Goal: Check status: Check status

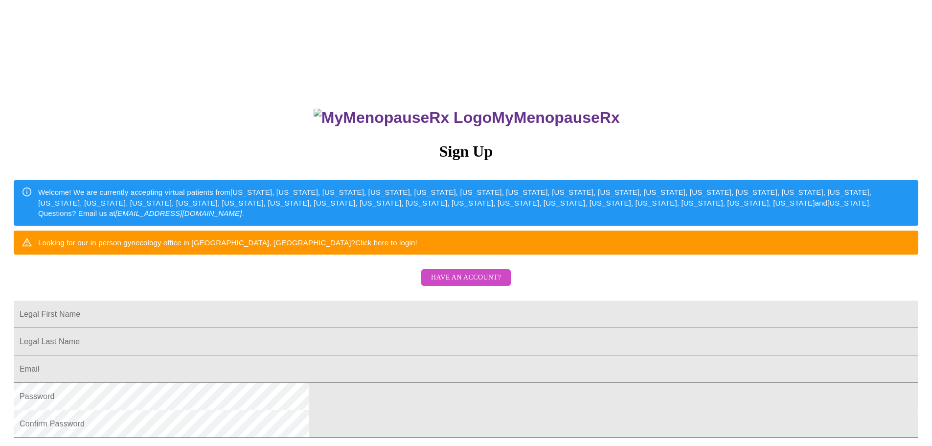
click at [456, 284] on span "Have an account?" at bounding box center [466, 278] width 70 height 12
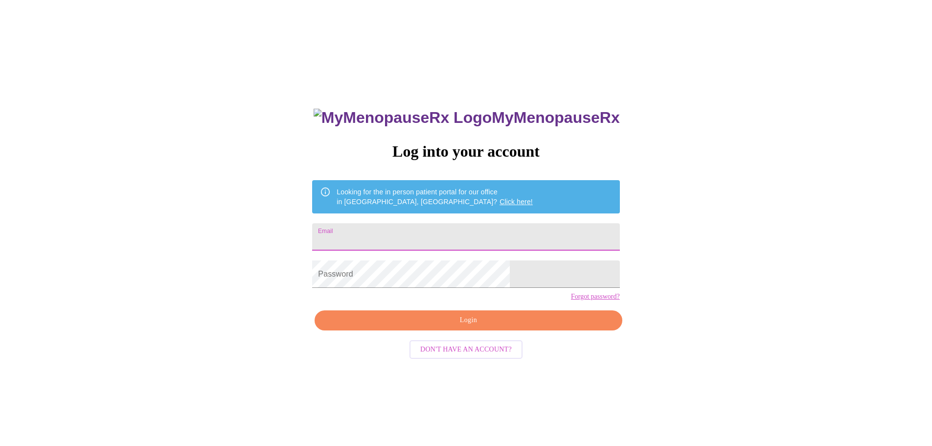
click at [429, 226] on input "Email" at bounding box center [465, 236] width 307 height 27
click at [381, 234] on input "Email" at bounding box center [465, 236] width 307 height 27
type input "[EMAIL_ADDRESS][DOMAIN_NAME]"
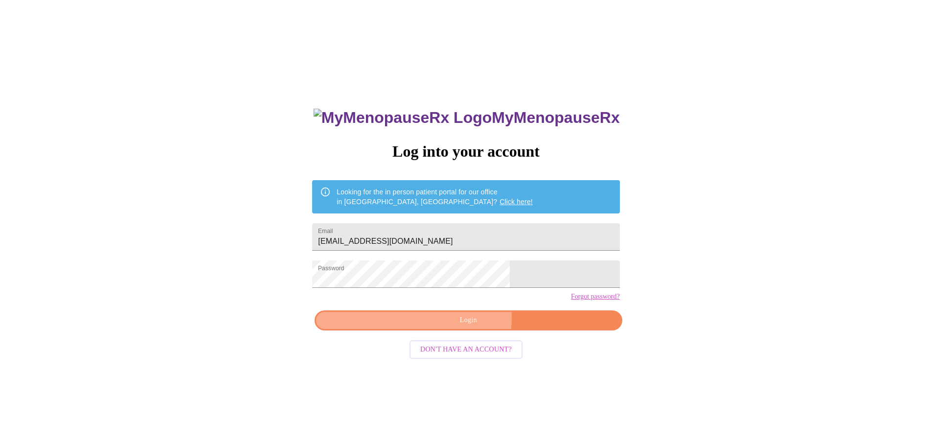
click at [422, 326] on span "Login" at bounding box center [468, 320] width 285 height 12
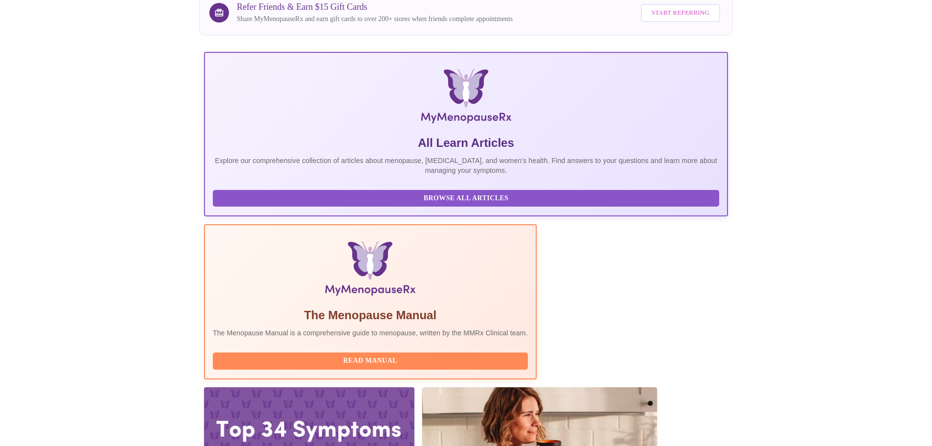
scroll to position [90, 0]
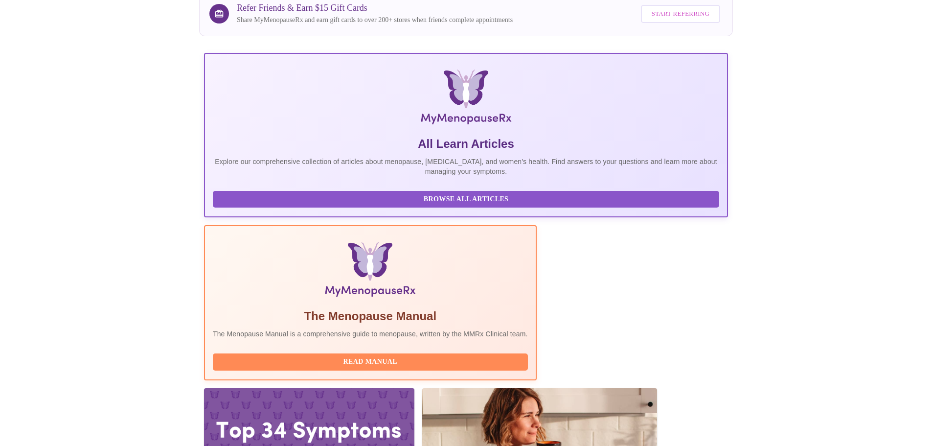
scroll to position [90, 0]
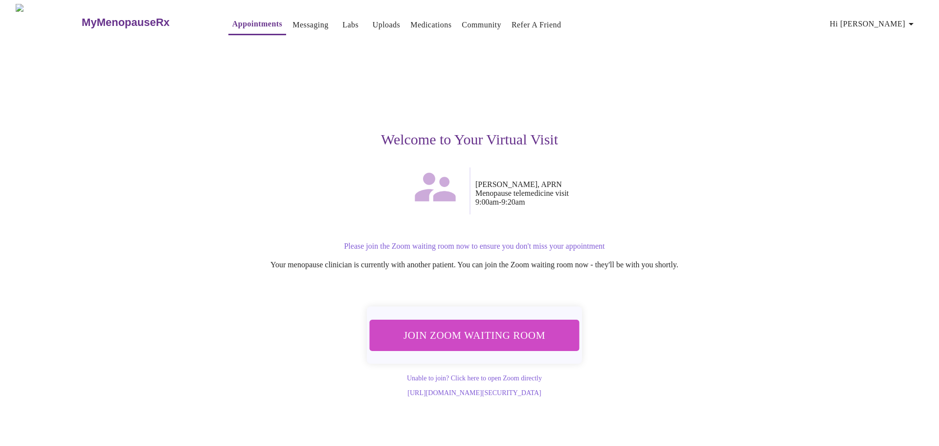
click at [515, 391] on link "[URL][DOMAIN_NAME][SECURITY_DATA]" at bounding box center [475, 392] width 134 height 7
